Goal: Task Accomplishment & Management: Use online tool/utility

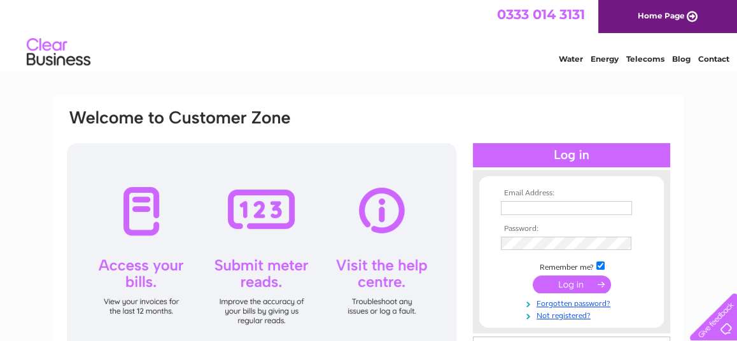
type input "m.emslie@brown-mcrae.co.uk"
click at [558, 280] on input "submit" at bounding box center [572, 285] width 78 height 18
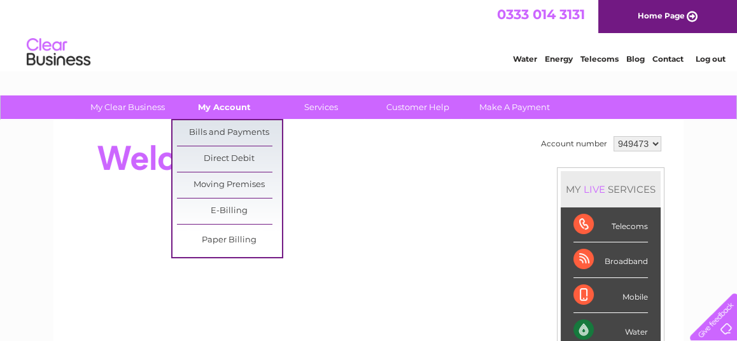
click at [234, 107] on link "My Account" at bounding box center [224, 108] width 105 height 24
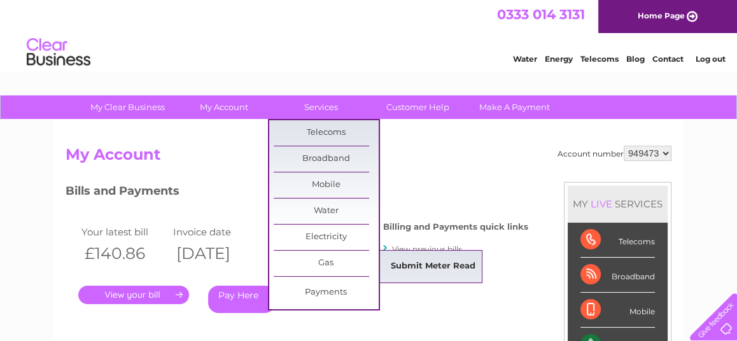
click at [440, 259] on link "Submit Meter Read" at bounding box center [433, 266] width 105 height 25
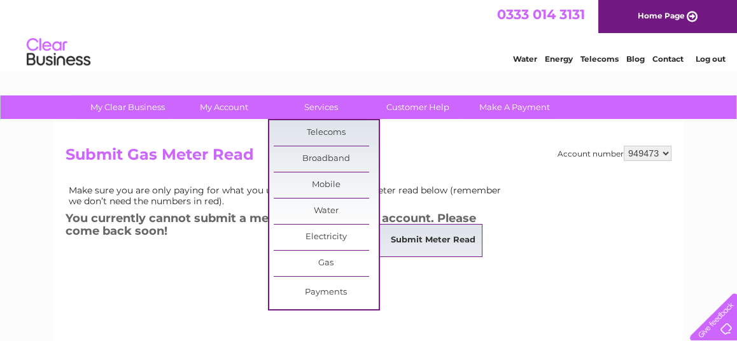
click at [418, 237] on link "Submit Meter Read" at bounding box center [433, 240] width 105 height 25
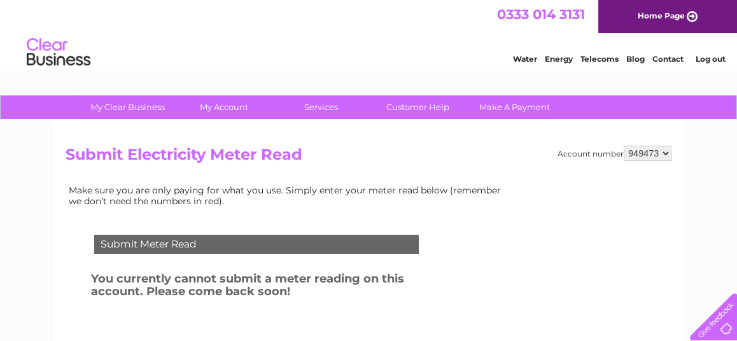
click at [668, 150] on select "949473 999436" at bounding box center [648, 153] width 48 height 15
select select "999436"
click at [625, 146] on select "949473 999436" at bounding box center [648, 153] width 48 height 15
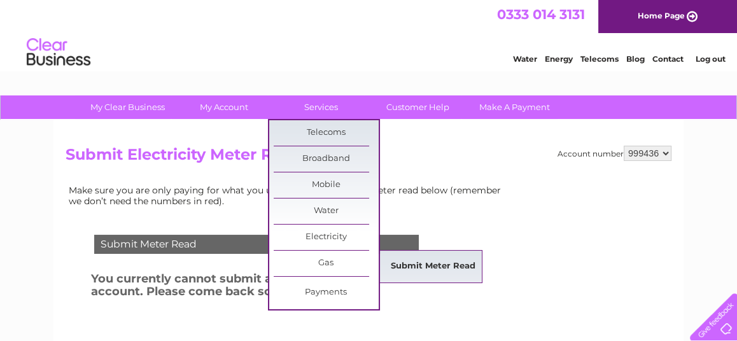
click at [427, 262] on link "Submit Meter Read" at bounding box center [433, 266] width 105 height 25
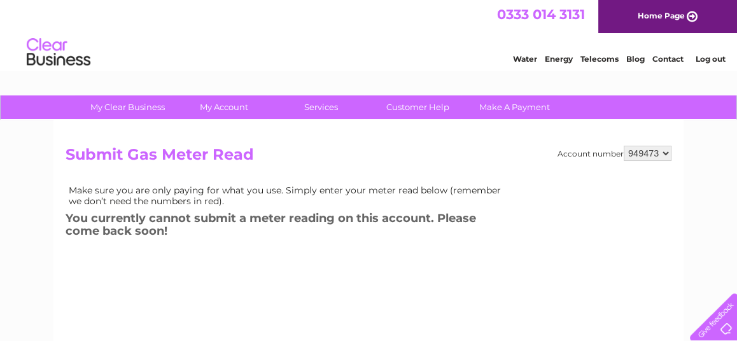
click at [667, 150] on select "949473 999436" at bounding box center [648, 153] width 48 height 15
select select "999436"
click at [625, 146] on select "949473 999436" at bounding box center [648, 153] width 48 height 15
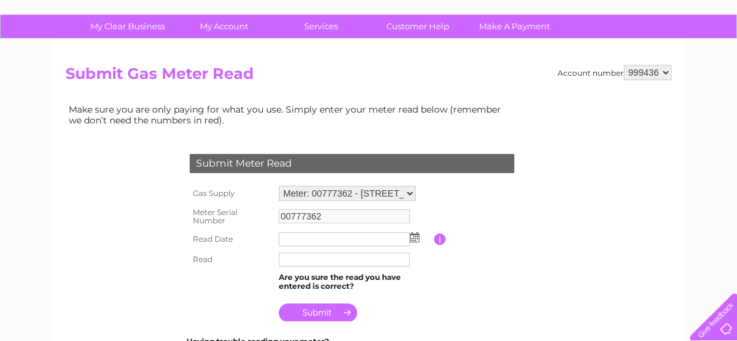
scroll to position [201, 0]
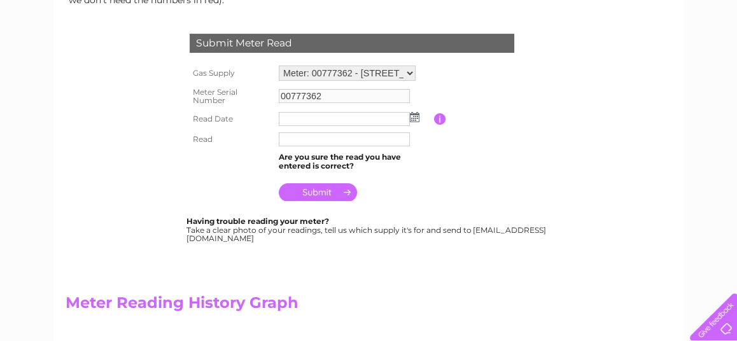
click at [313, 118] on input "text" at bounding box center [344, 119] width 131 height 14
click at [414, 118] on img at bounding box center [415, 117] width 10 height 10
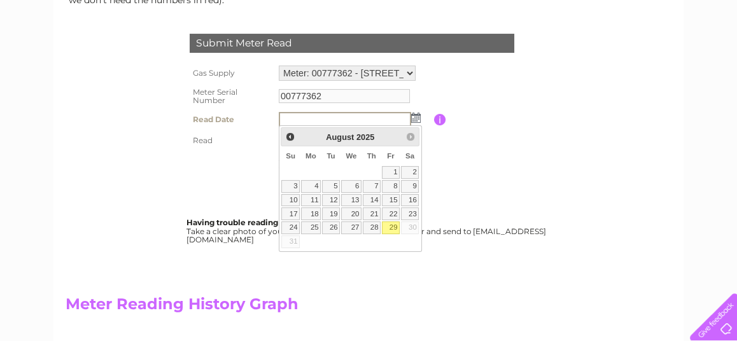
click at [393, 223] on link "29" at bounding box center [391, 228] width 18 height 13
type input "2025/08/29"
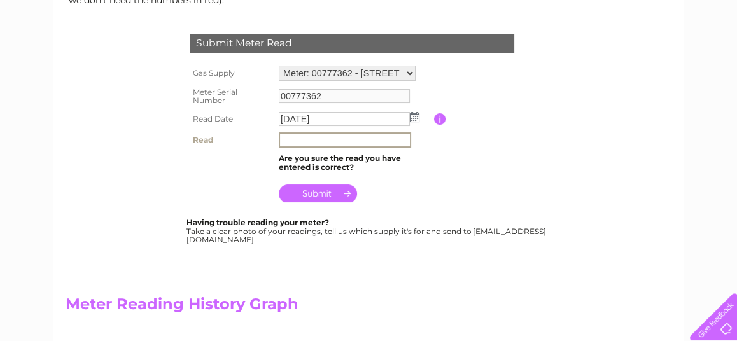
drag, startPoint x: 304, startPoint y: 136, endPoint x: 311, endPoint y: 154, distance: 19.2
click at [304, 138] on input "text" at bounding box center [345, 139] width 132 height 15
type input "9470"
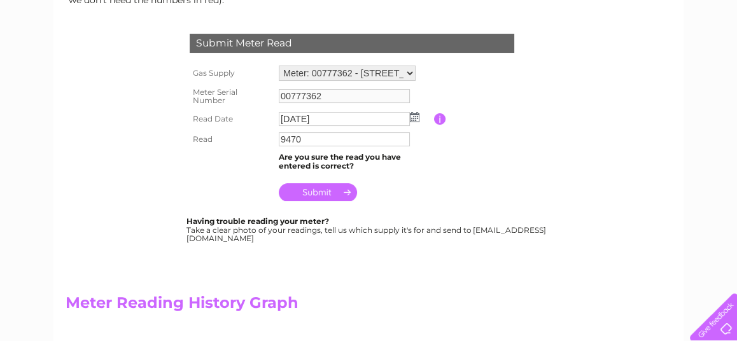
click at [328, 190] on input "submit" at bounding box center [318, 192] width 78 height 18
